Goal: Check status: Check status

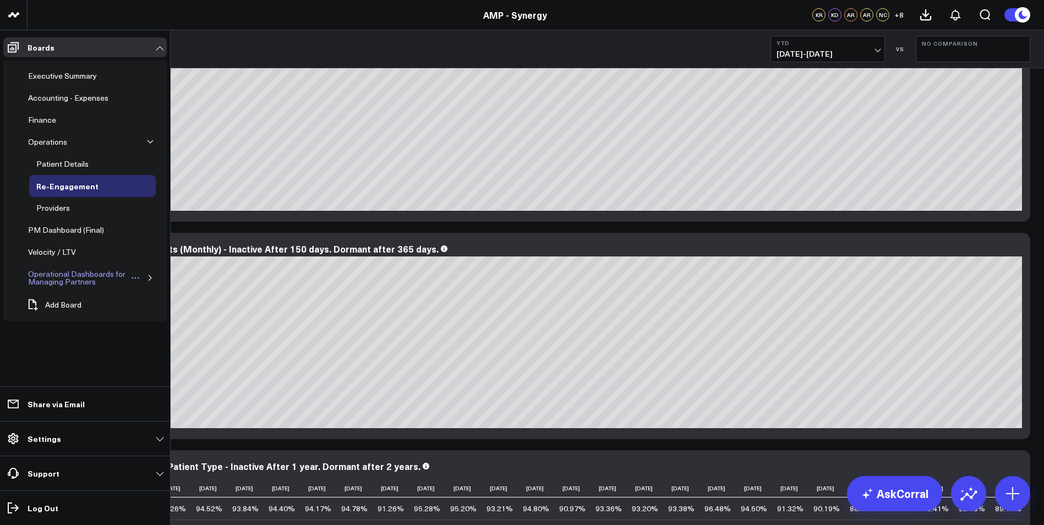
click at [140, 274] on button "Open board menu" at bounding box center [135, 278] width 10 height 9
click at [80, 275] on div "Operational Dashboards for Managing Partners" at bounding box center [77, 277] width 105 height 21
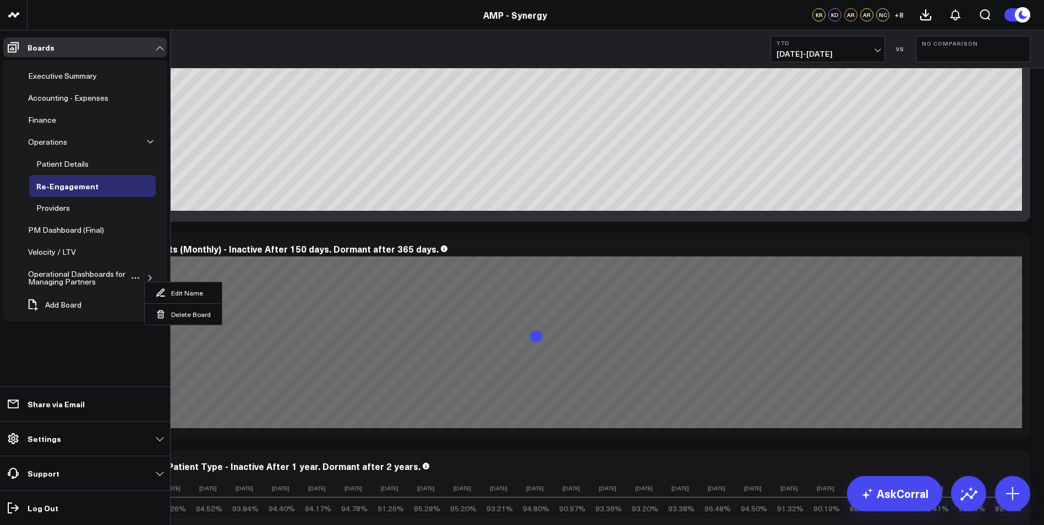
click at [150, 275] on button "button" at bounding box center [150, 277] width 11 height 11
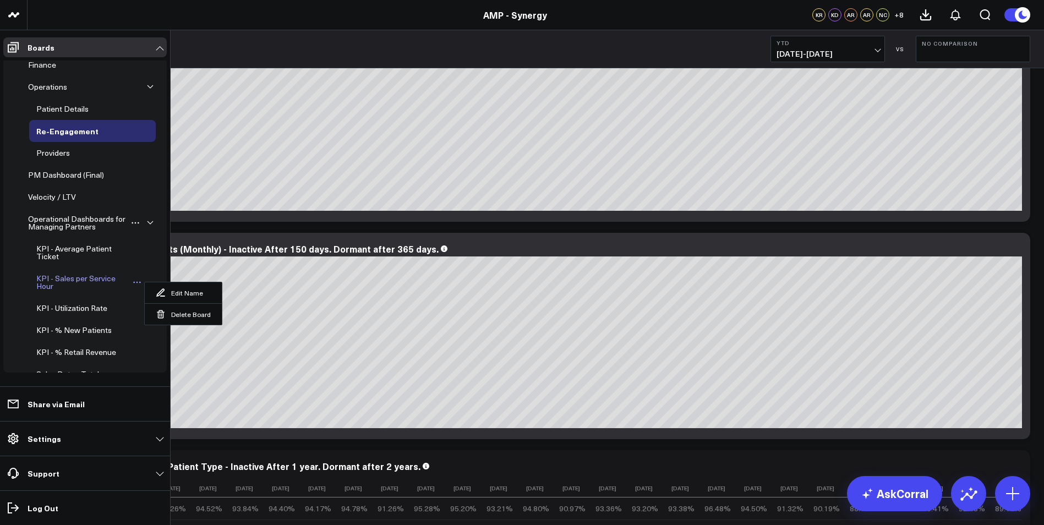
click at [85, 278] on div "KPI - Sales per Service Hour" at bounding box center [82, 282] width 96 height 21
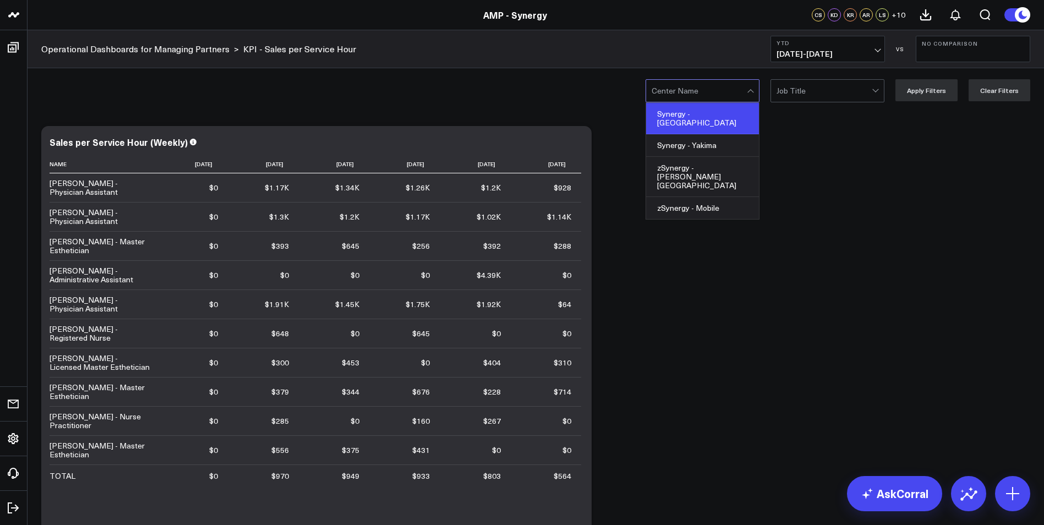
click at [711, 115] on div "Synergy - [GEOGRAPHIC_DATA]" at bounding box center [702, 118] width 113 height 31
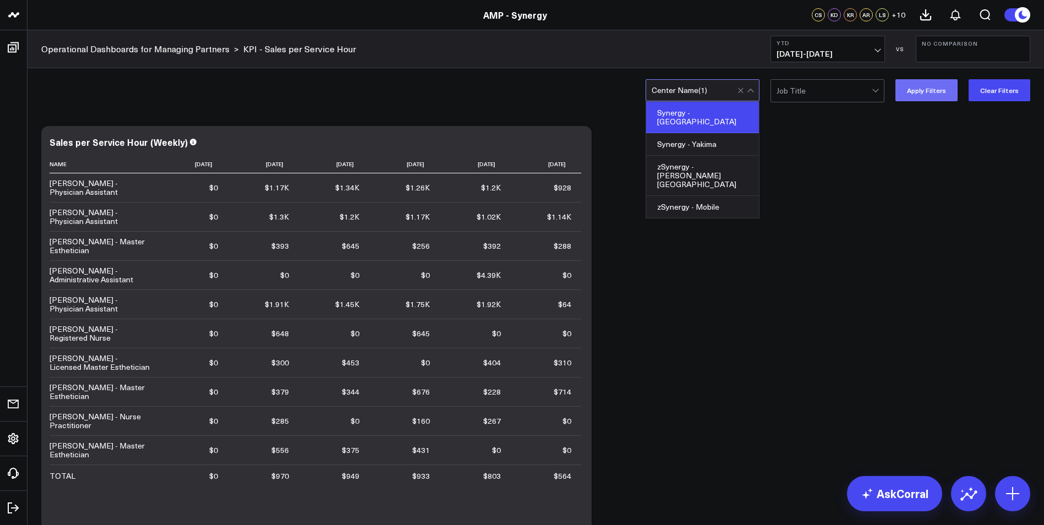
click at [919, 96] on button "Apply Filters" at bounding box center [926, 90] width 62 height 22
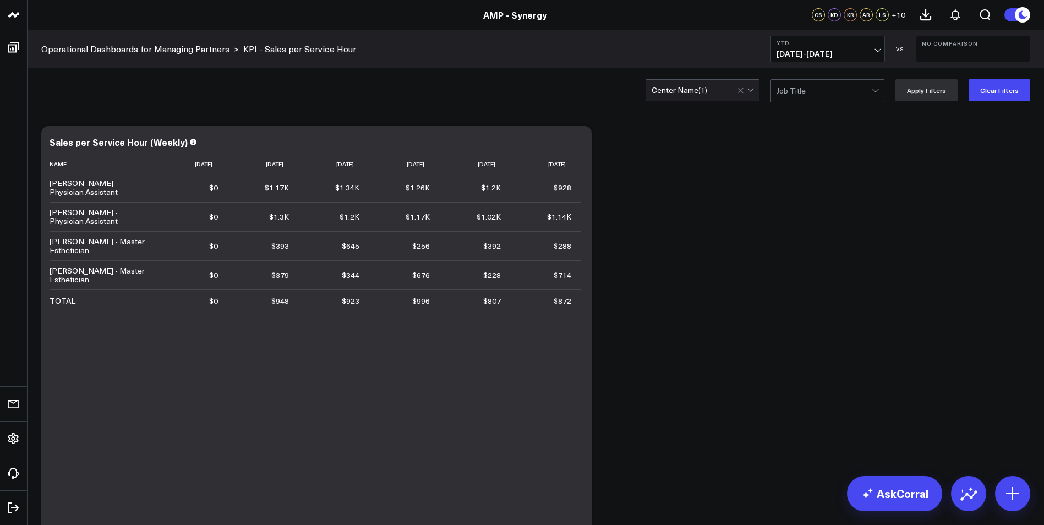
click at [878, 50] on span "[DATE] - [DATE]" at bounding box center [828, 54] width 102 height 9
click at [788, 287] on link "MTD" at bounding box center [827, 287] width 113 height 21
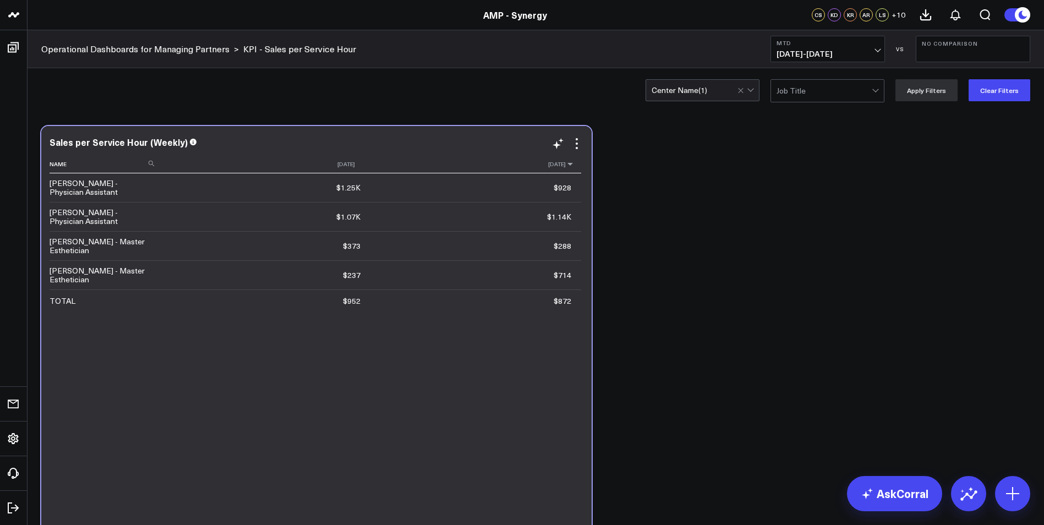
click at [570, 167] on icon at bounding box center [570, 164] width 9 height 7
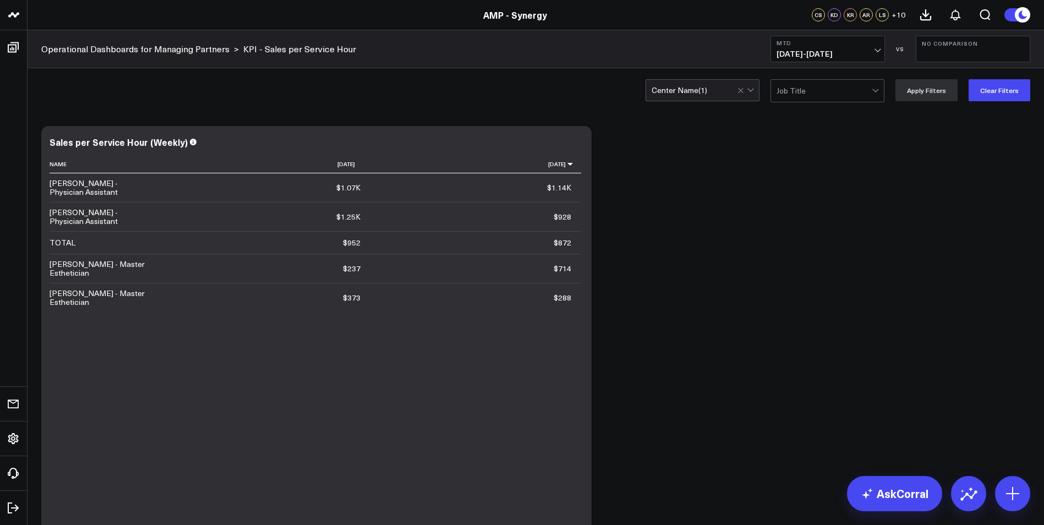
click at [857, 50] on span "[DATE] - [DATE]" at bounding box center [828, 54] width 102 height 9
click at [828, 225] on link "Last Month" at bounding box center [827, 222] width 113 height 21
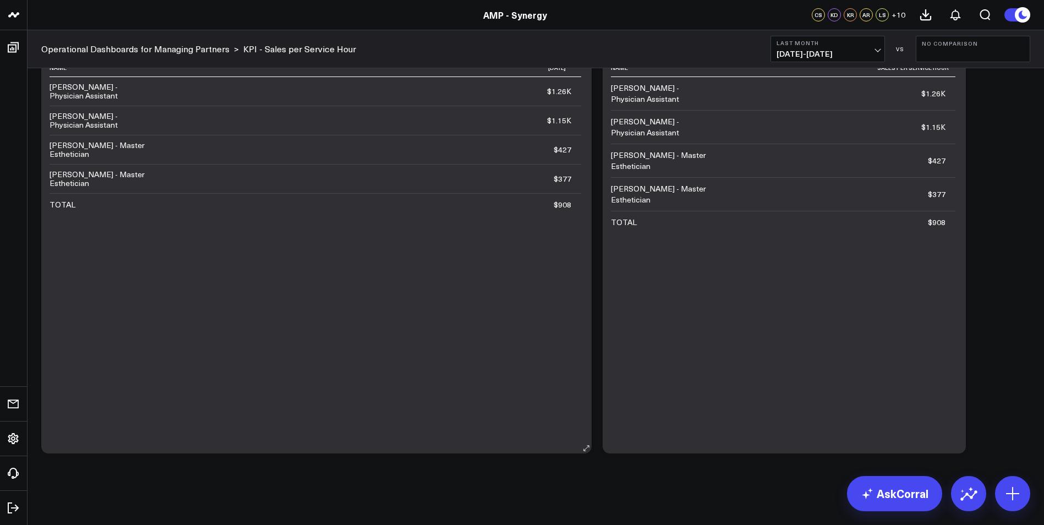
scroll to position [366, 0]
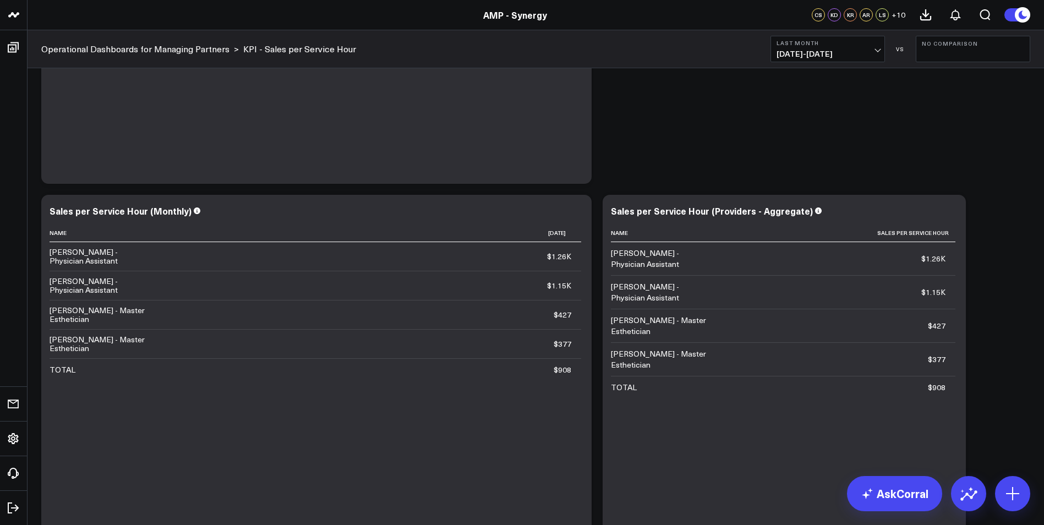
click at [863, 46] on button "Last Month [DATE] - [DATE]" at bounding box center [828, 49] width 114 height 26
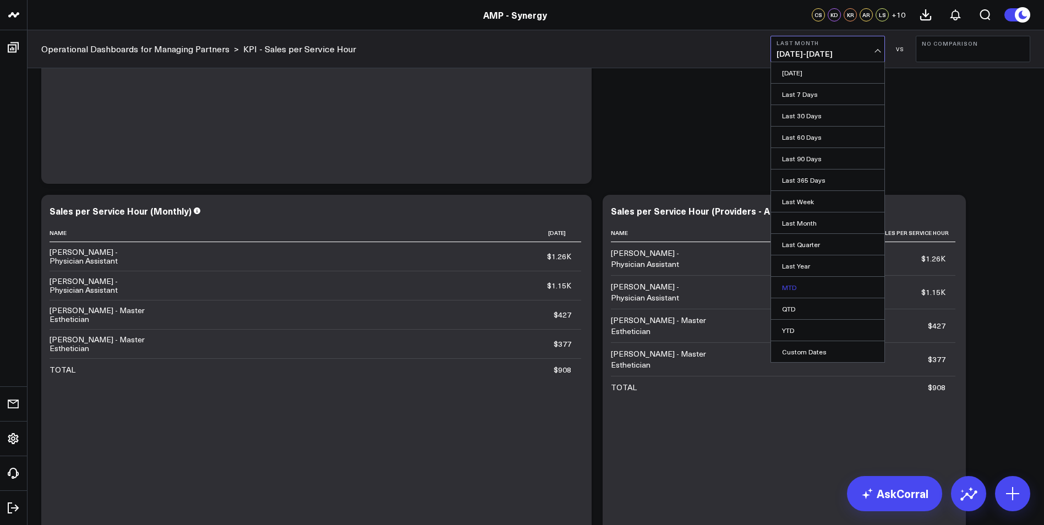
click at [811, 285] on link "MTD" at bounding box center [827, 287] width 113 height 21
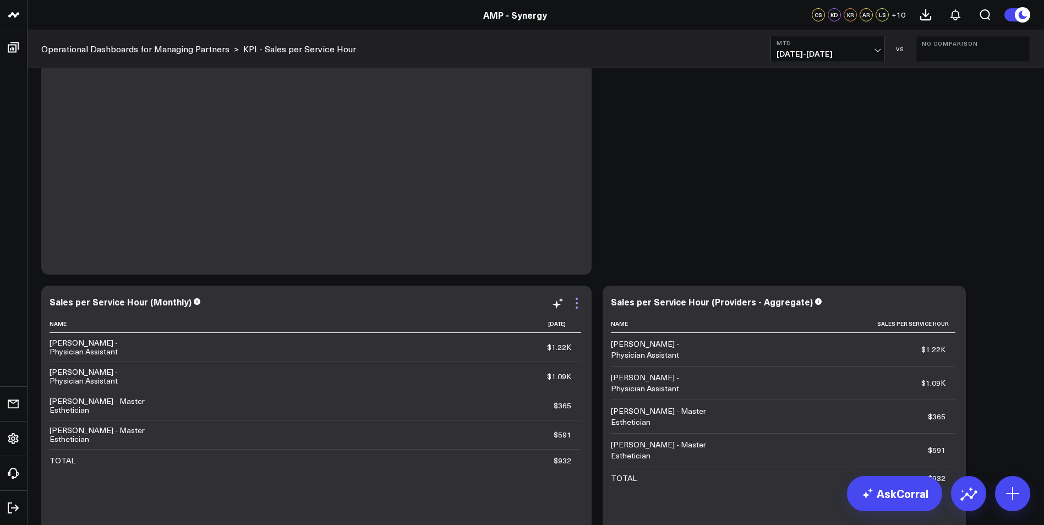
scroll to position [330, 0]
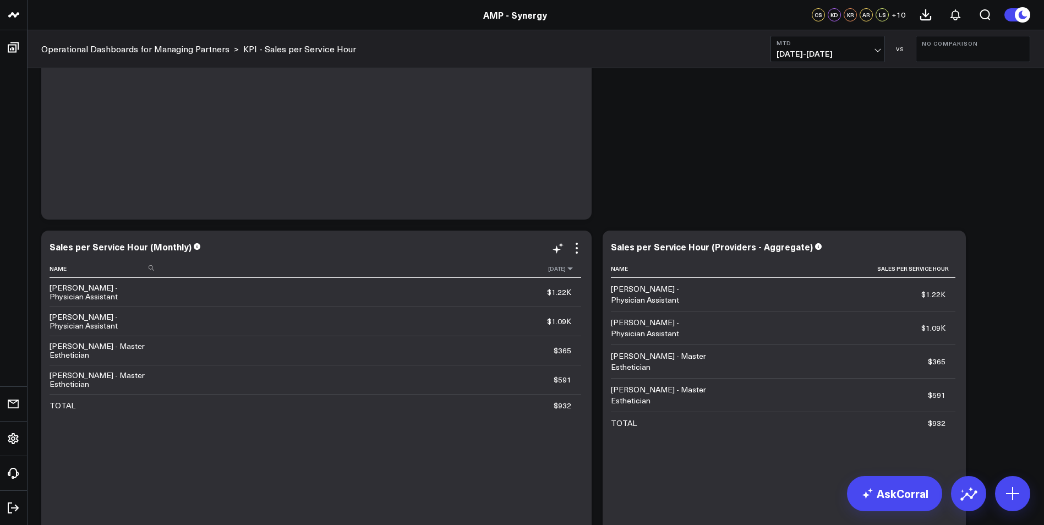
click at [571, 270] on icon at bounding box center [570, 268] width 9 height 7
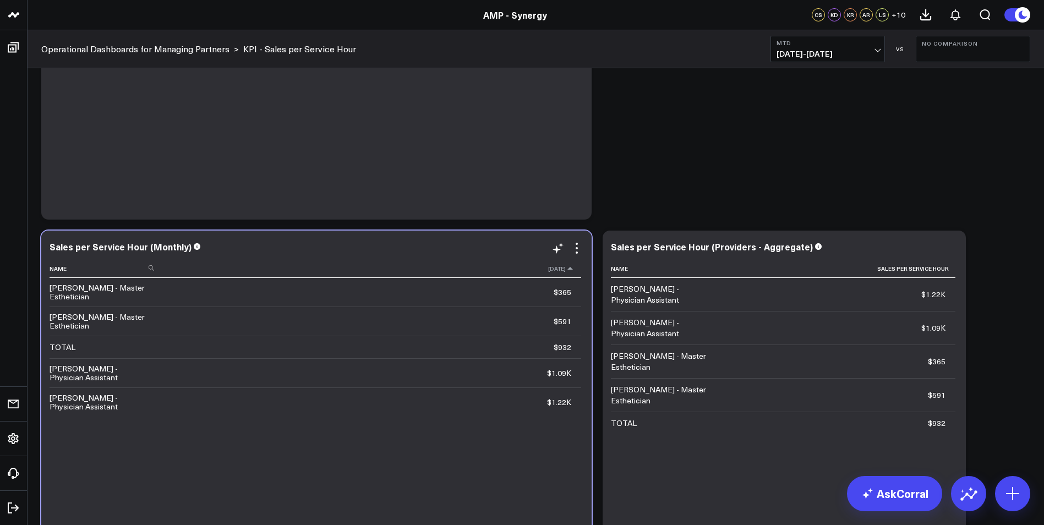
click at [571, 270] on icon at bounding box center [570, 268] width 9 height 7
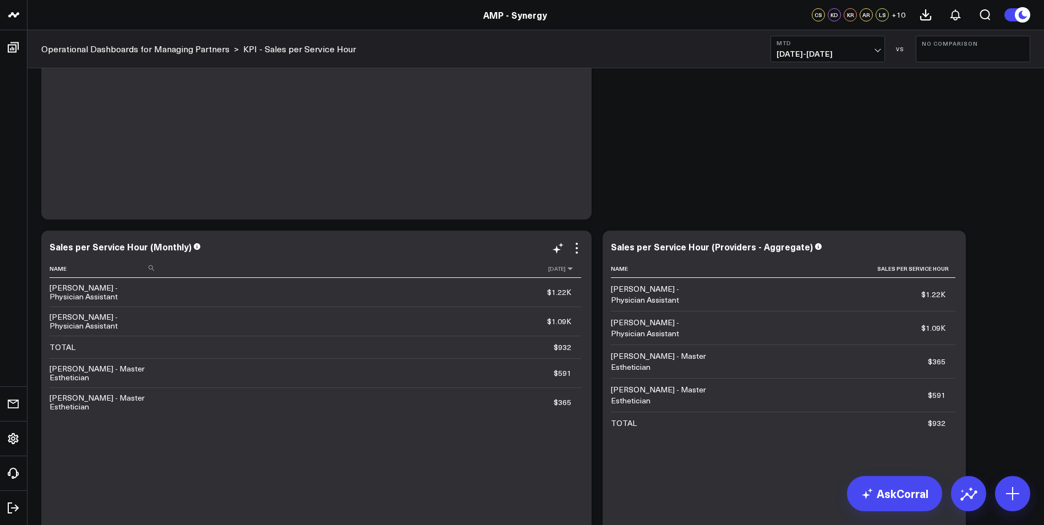
click at [571, 270] on icon at bounding box center [570, 268] width 9 height 7
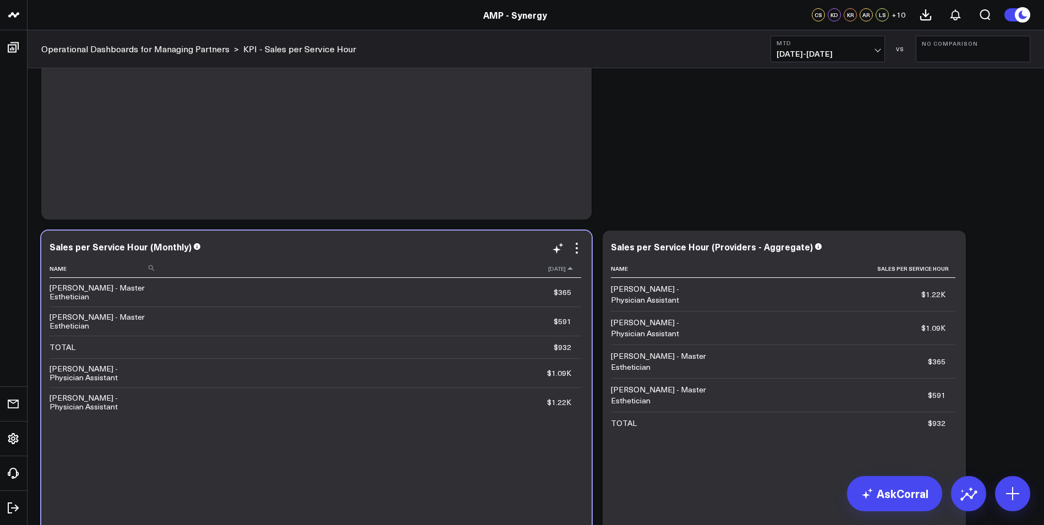
click at [571, 270] on icon at bounding box center [570, 268] width 9 height 7
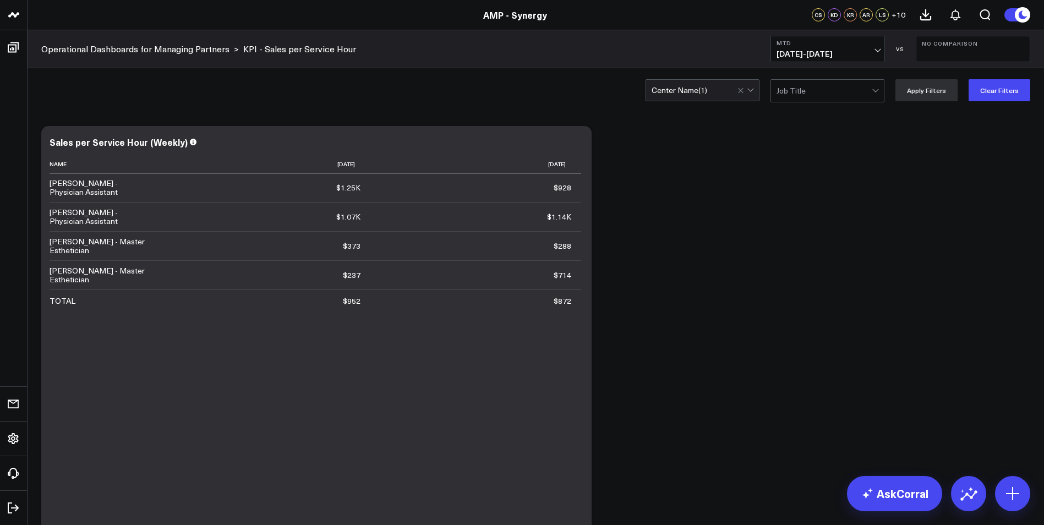
scroll to position [47, 0]
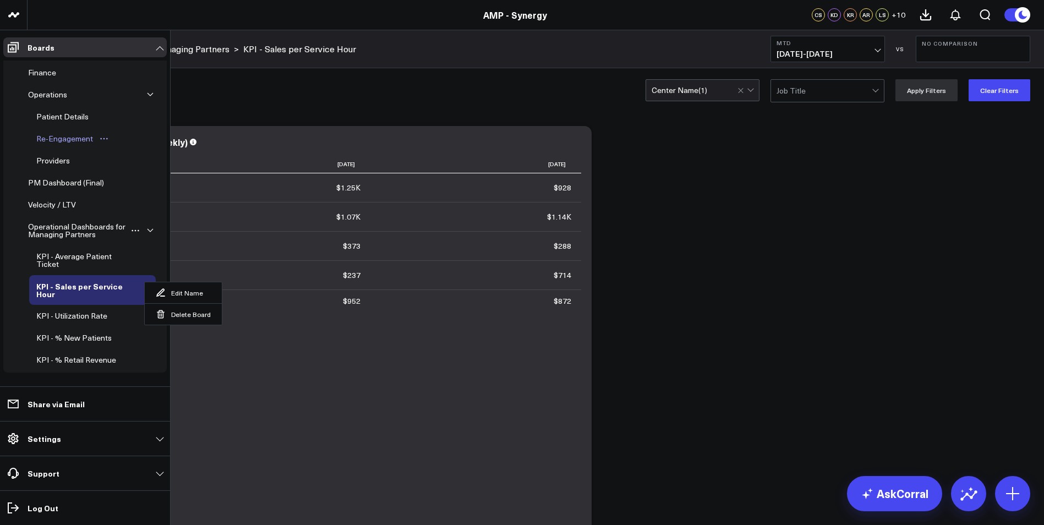
click at [72, 136] on div "Re-Engagement" at bounding box center [65, 138] width 62 height 13
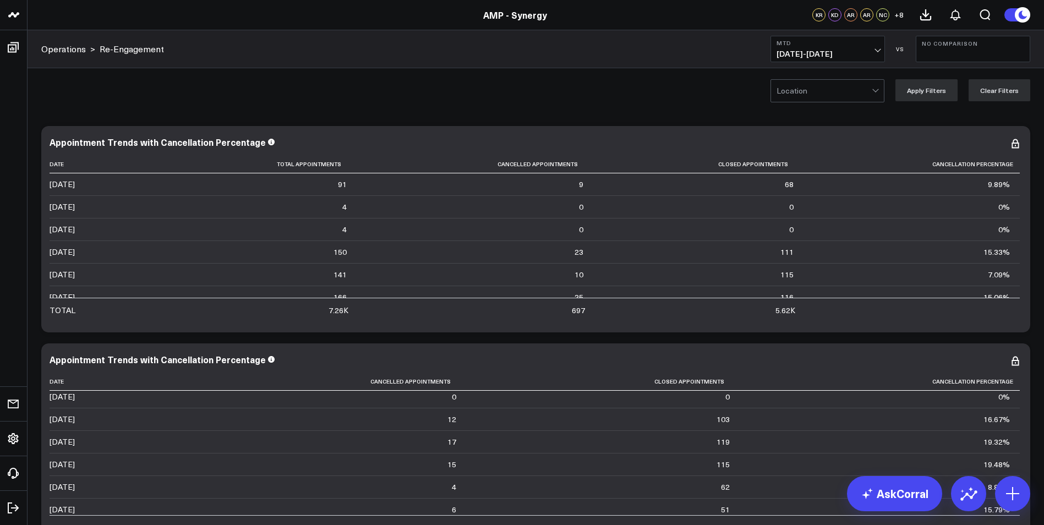
click at [845, 95] on div at bounding box center [824, 91] width 95 height 22
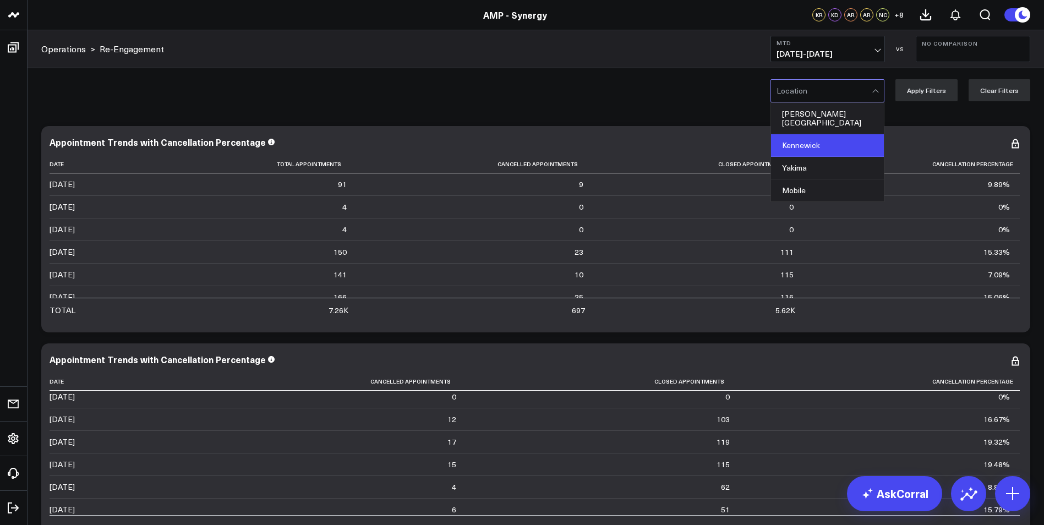
click at [825, 139] on div "Kennewick" at bounding box center [827, 145] width 113 height 23
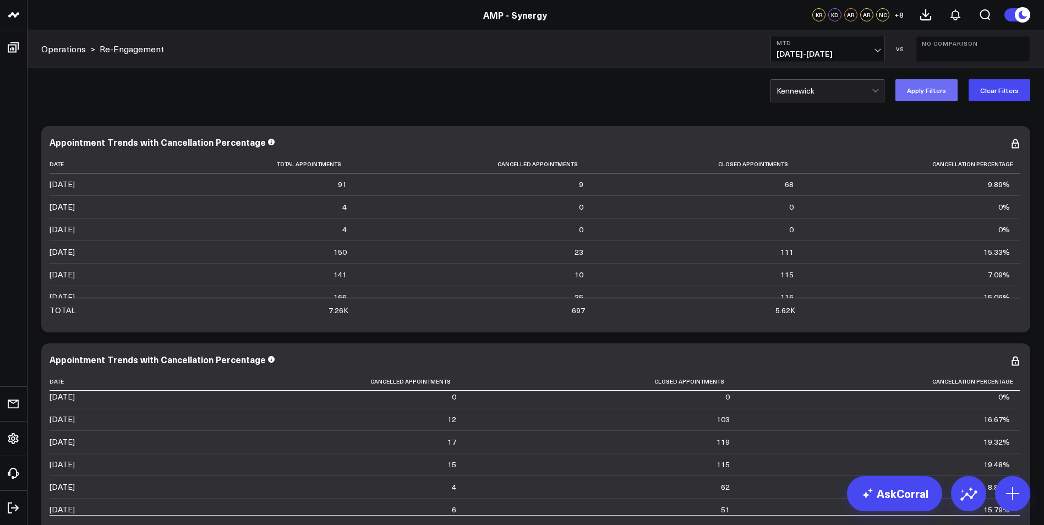
click at [915, 85] on button "Apply Filters" at bounding box center [926, 90] width 62 height 22
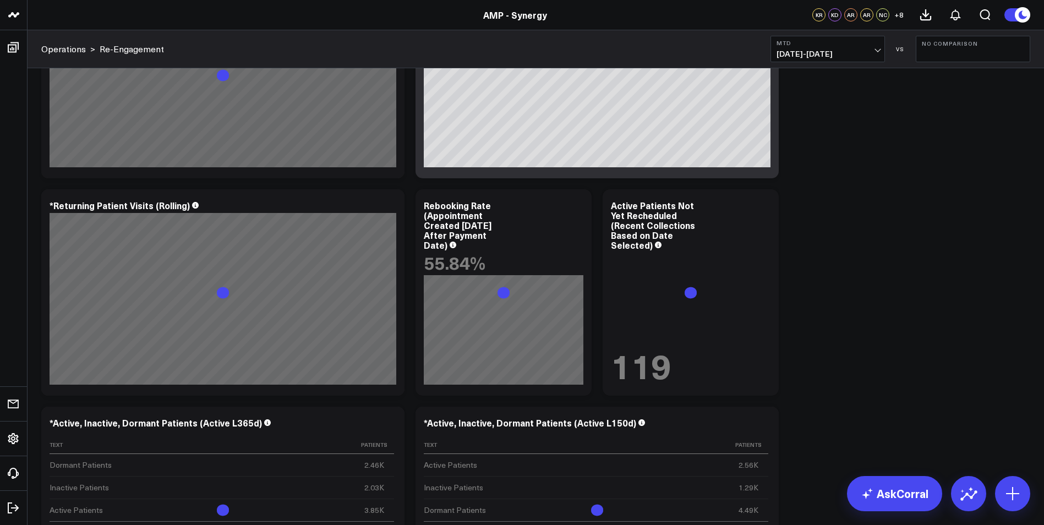
scroll to position [3798, 0]
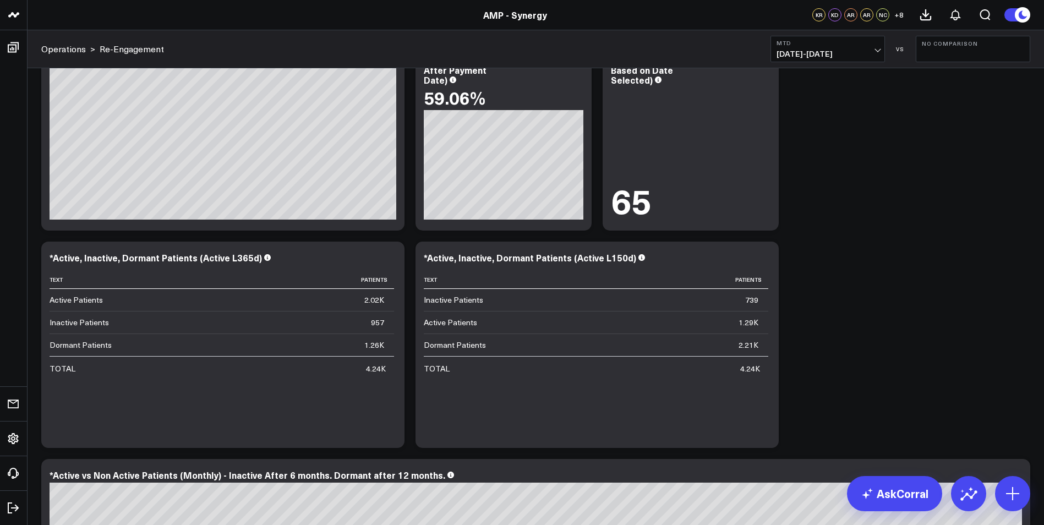
click at [870, 52] on span "[DATE] - [DATE]" at bounding box center [828, 54] width 102 height 9
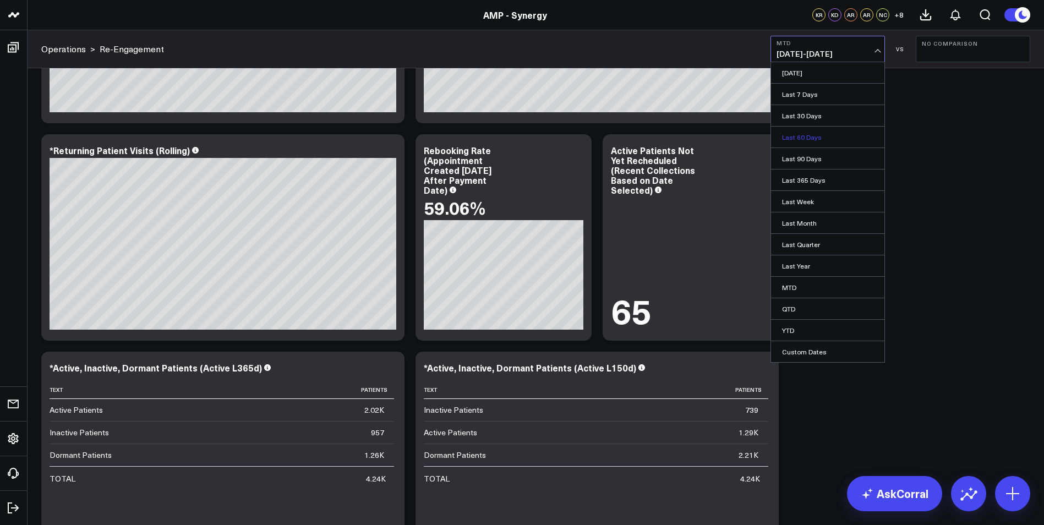
scroll to position [3743, 0]
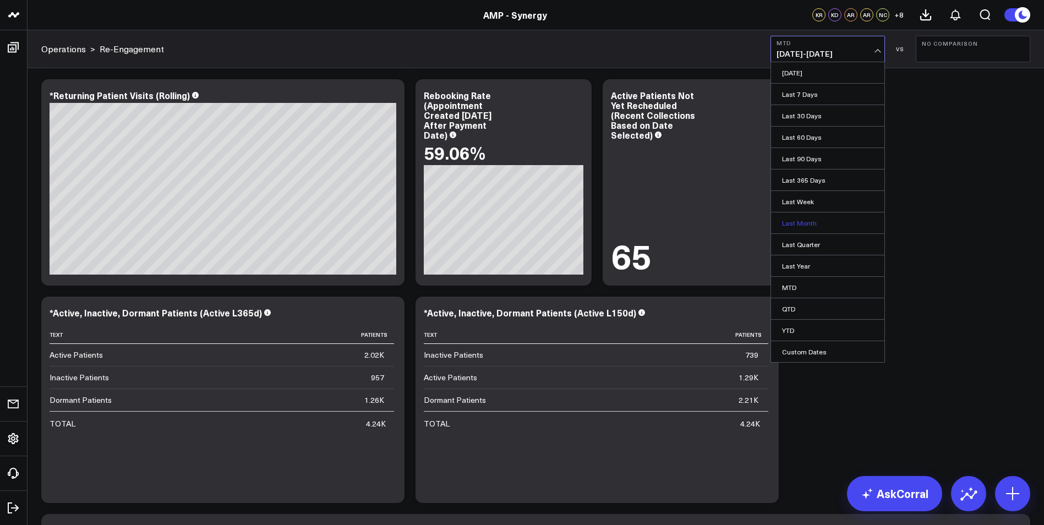
click at [795, 220] on link "Last Month" at bounding box center [827, 222] width 113 height 21
